Goal: Information Seeking & Learning: Learn about a topic

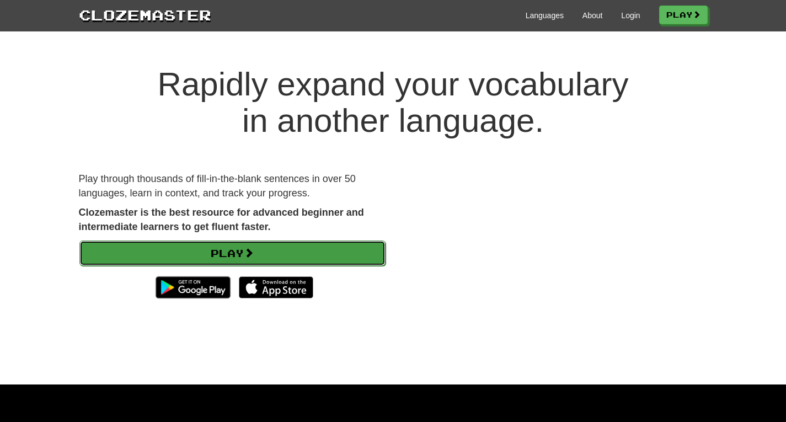
click at [296, 252] on link "Play" at bounding box center [232, 253] width 306 height 25
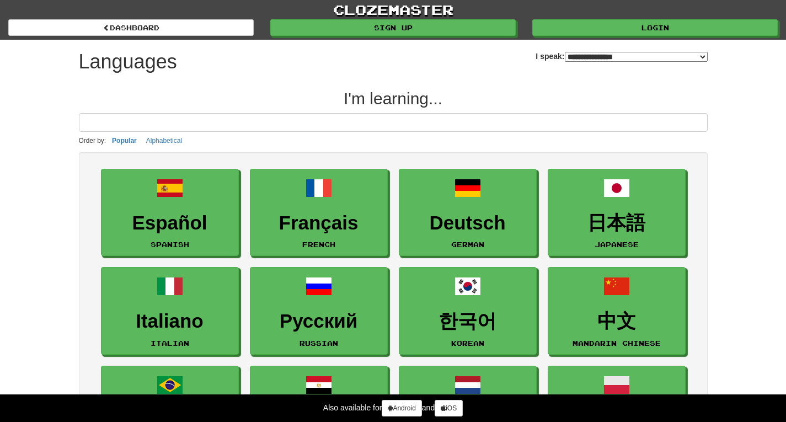
select select "*******"
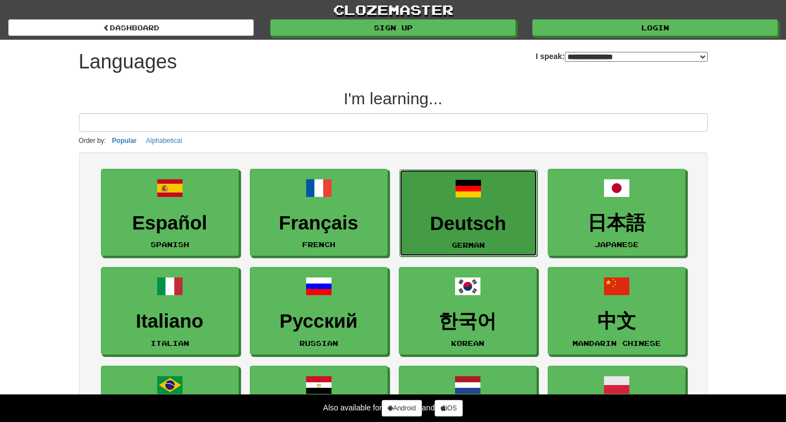
click at [485, 226] on h3 "Deutsch" at bounding box center [469, 224] width 126 height 22
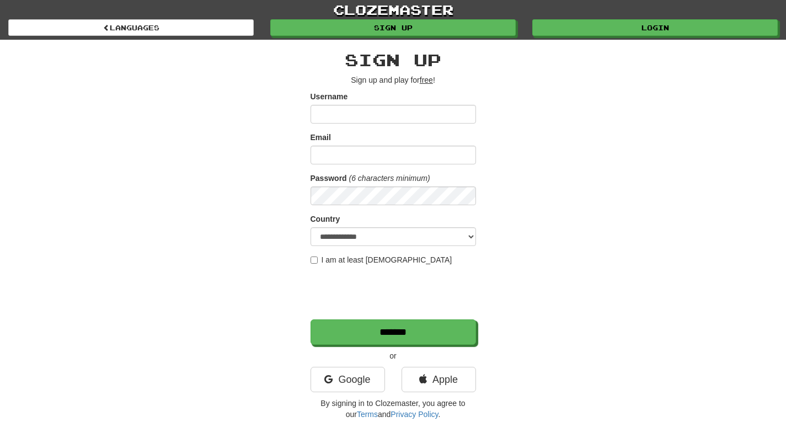
click at [350, 257] on label "I am at least [DEMOGRAPHIC_DATA]" at bounding box center [382, 259] width 142 height 11
click at [362, 377] on link "Google" at bounding box center [348, 379] width 75 height 25
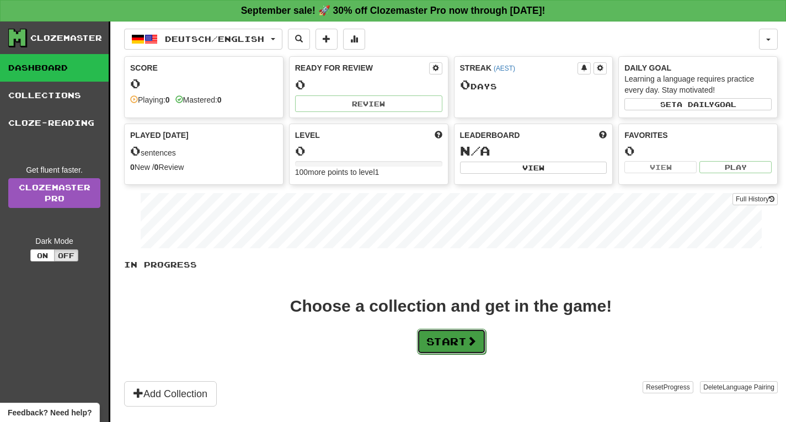
click at [458, 347] on button "Start" at bounding box center [451, 341] width 69 height 25
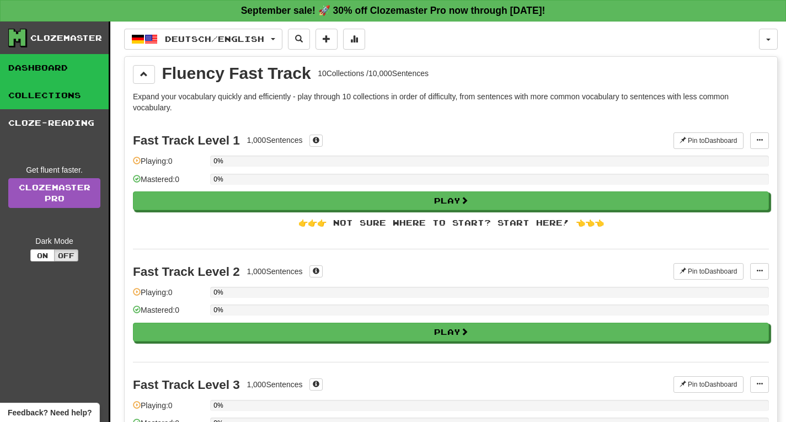
click at [44, 73] on link "Dashboard" at bounding box center [54, 68] width 109 height 28
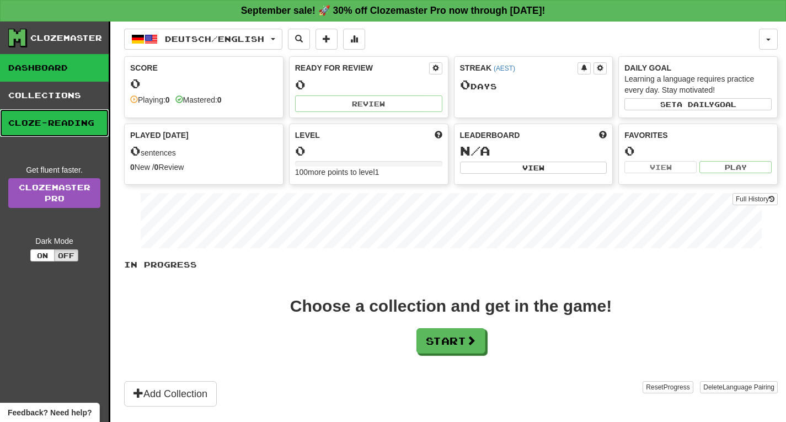
click at [58, 115] on link "Cloze-Reading" at bounding box center [54, 123] width 109 height 28
